Goal: Task Accomplishment & Management: Manage account settings

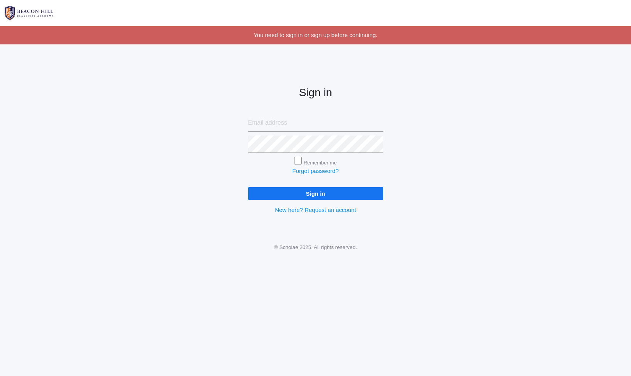
click at [325, 128] on input "email" at bounding box center [315, 122] width 135 height 17
type input "[PERSON_NAME][EMAIL_ADDRESS][PERSON_NAME][DOMAIN_NAME]"
click at [248, 187] on input "Sign in" at bounding box center [315, 193] width 135 height 13
click at [334, 195] on input "Sign in" at bounding box center [315, 193] width 135 height 13
click at [310, 168] on link "Forgot password?" at bounding box center [315, 171] width 46 height 7
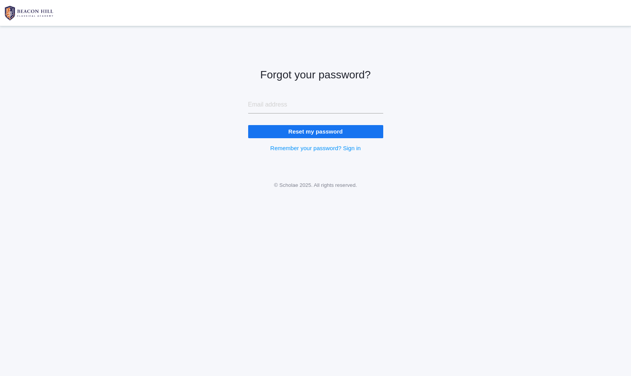
click at [284, 109] on input "email" at bounding box center [315, 104] width 135 height 17
type input "[PERSON_NAME][EMAIL_ADDRESS][PERSON_NAME][DOMAIN_NAME]"
click at [314, 128] on input "Reset my password" at bounding box center [315, 131] width 135 height 13
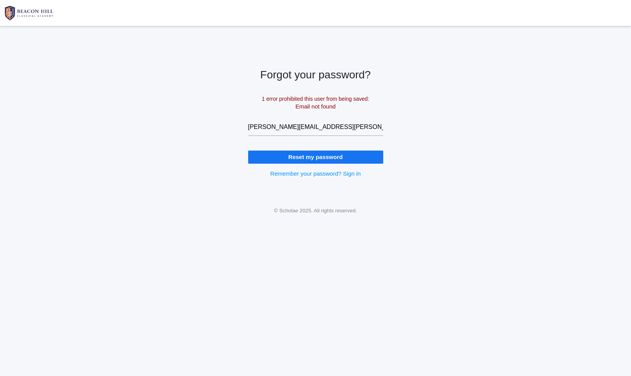
click at [337, 130] on input "zackary.chapman@beaconhillclassical.org" at bounding box center [315, 126] width 135 height 17
click at [337, 130] on input "[PERSON_NAME][EMAIL_ADDRESS][PERSON_NAME][DOMAIN_NAME]" at bounding box center [315, 126] width 135 height 17
click at [314, 131] on input "[PERSON_NAME][EMAIL_ADDRESS][PERSON_NAME][DOMAIN_NAME]" at bounding box center [315, 126] width 135 height 17
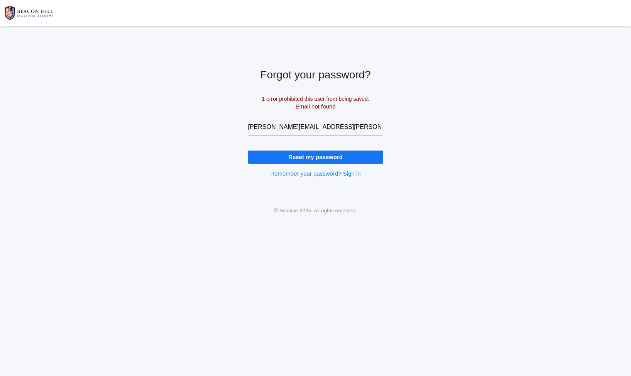
click at [271, 129] on input "zackary.chapman@beaconhillclassical.org" at bounding box center [315, 126] width 135 height 17
click at [293, 124] on input "zackarychapman@beaconhillclassical.org" at bounding box center [315, 126] width 135 height 17
drag, startPoint x: 303, startPoint y: 129, endPoint x: 389, endPoint y: 132, distance: 85.8
click at [389, 132] on div "Forgot your password? 1 error prohibited this user from being saved: Email not …" at bounding box center [316, 116] width 154 height 161
type input "[EMAIL_ADDRESS][DOMAIN_NAME]"
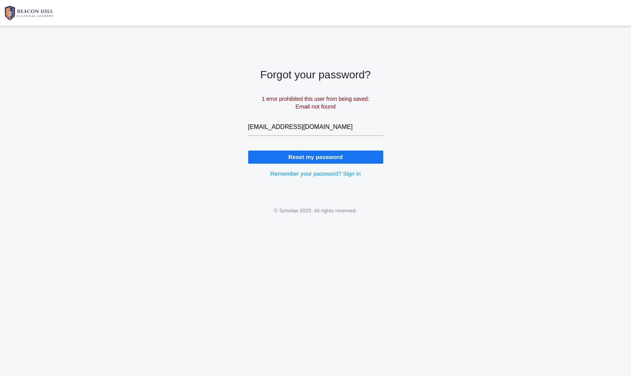
click at [248, 151] on input "Reset my password" at bounding box center [315, 157] width 135 height 13
click at [358, 156] on input "Reset my password" at bounding box center [315, 157] width 135 height 13
click at [354, 158] on input "Reset my password" at bounding box center [315, 157] width 135 height 13
